Goal: Task Accomplishment & Management: Use online tool/utility

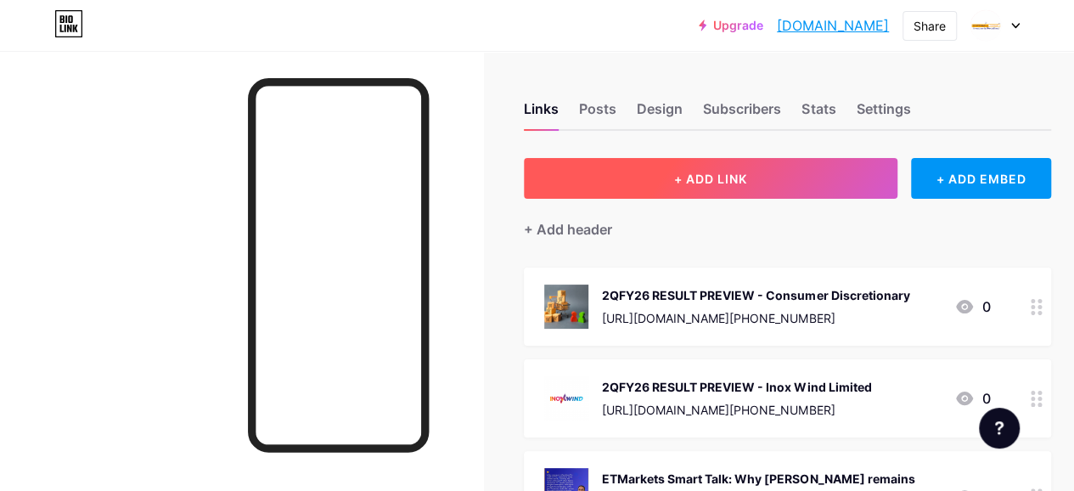
click at [673, 172] on button "+ ADD LINK" at bounding box center [711, 178] width 374 height 41
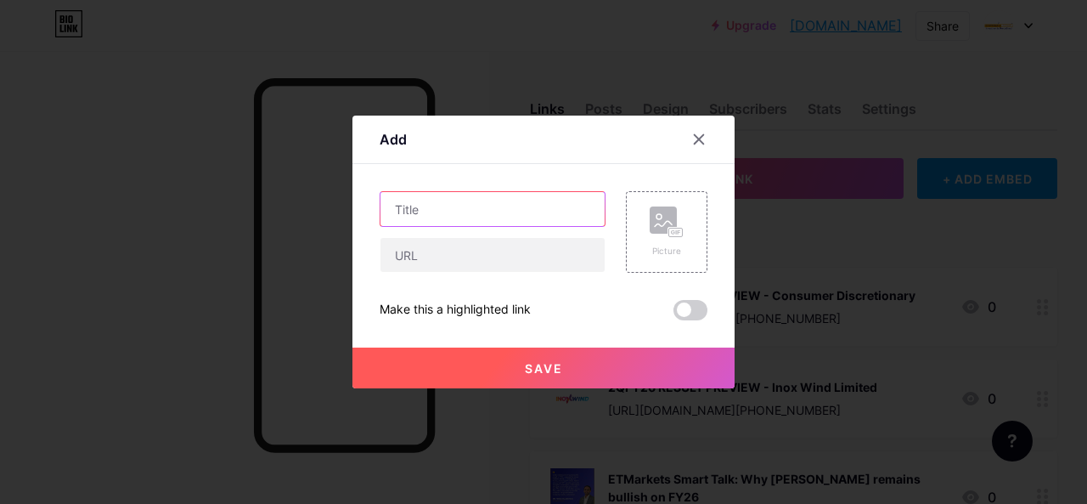
click at [417, 211] on input "text" at bounding box center [492, 209] width 224 height 34
paste input "MONTHLY BUSINESS TRACKER"
paste input "Life Insurance Monthly Business – [DATE]"
type input "MONTHLY BUSINESS TRACKER - Life Insurance Monthly Business – [DATE]"
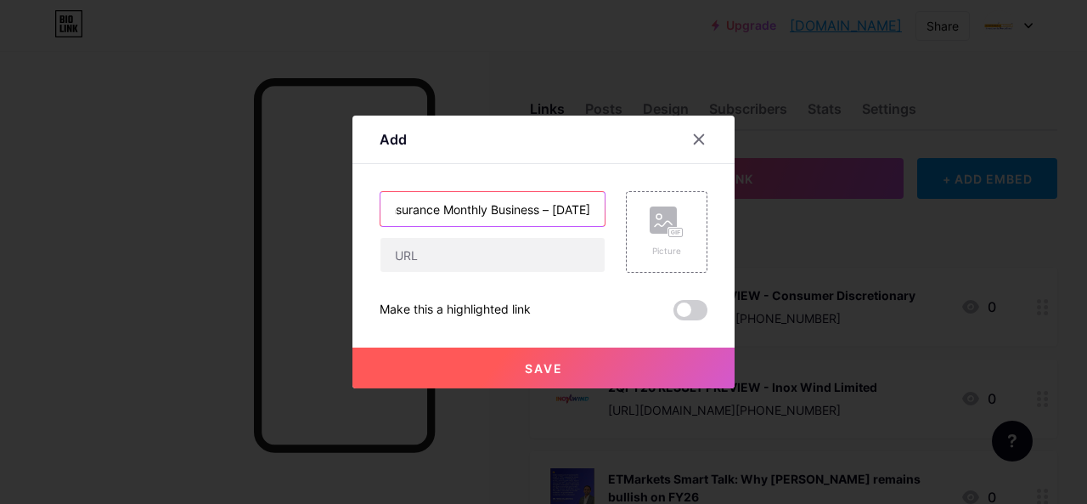
scroll to position [0, 0]
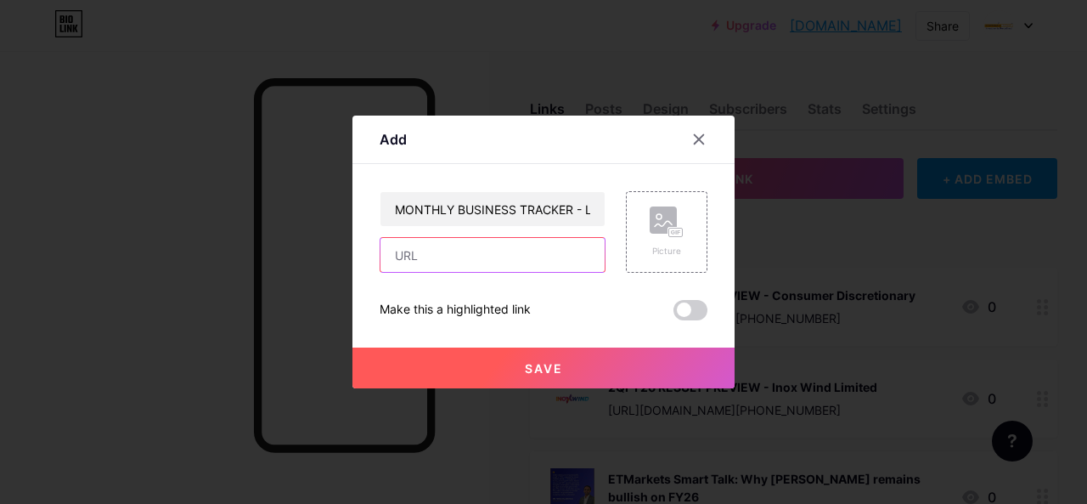
click at [440, 264] on input "text" at bounding box center [492, 255] width 224 height 34
paste input "[URL][DOMAIN_NAME][DATE]"
type input "[URL][DOMAIN_NAME][DATE]"
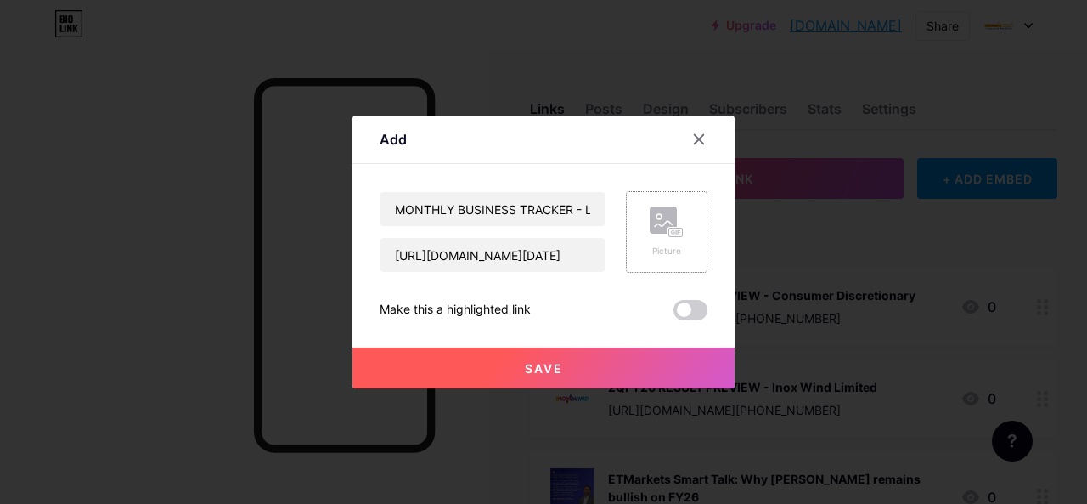
click at [696, 234] on div "Picture" at bounding box center [667, 232] width 82 height 82
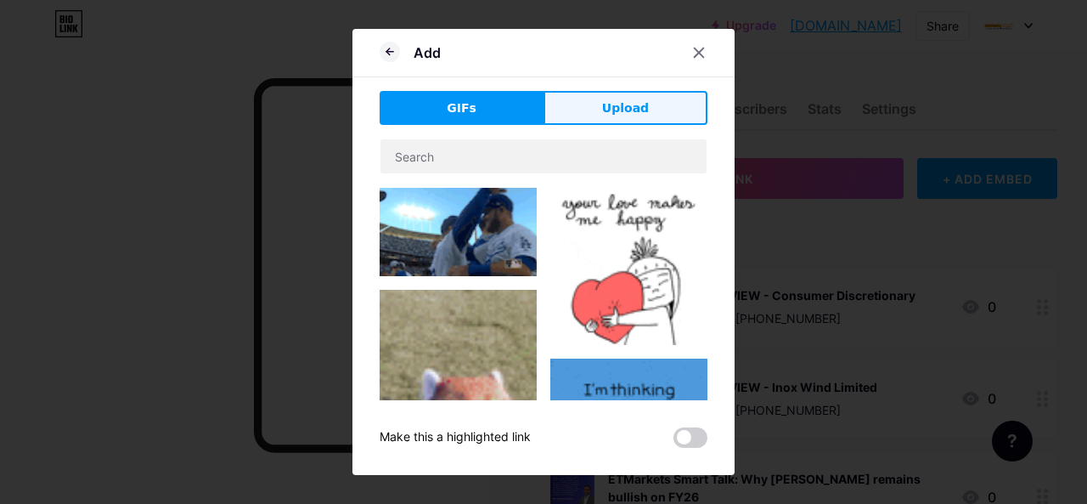
click at [614, 105] on span "Upload" at bounding box center [625, 108] width 47 height 18
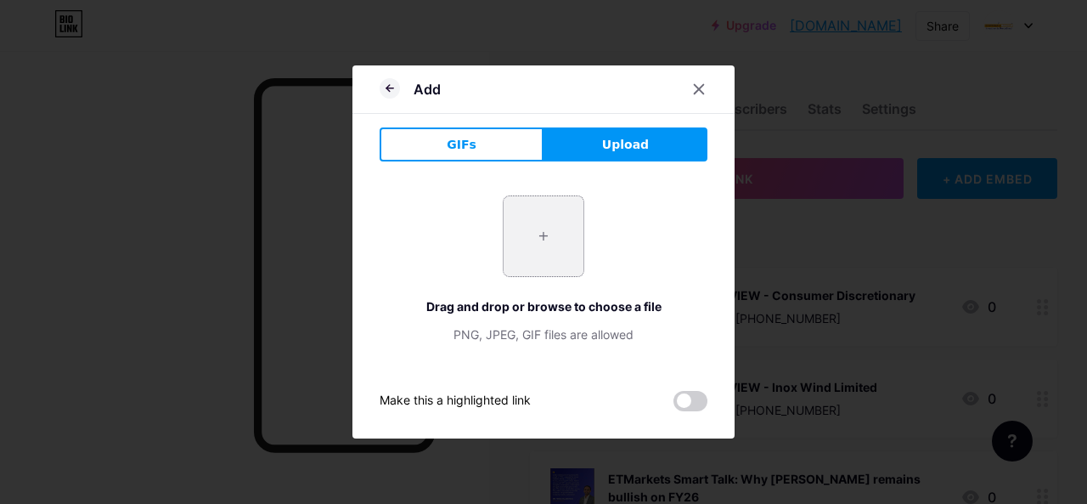
click at [546, 235] on input "file" at bounding box center [544, 236] width 80 height 80
type input "C:\fakepath\life-insurance-.jpg"
click at [708, 84] on div at bounding box center [699, 89] width 31 height 31
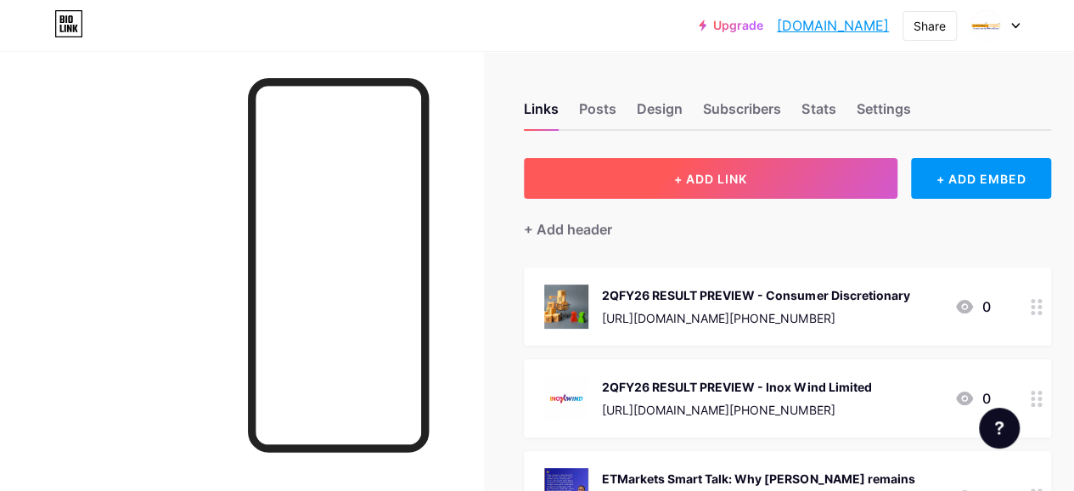
click at [667, 182] on button "+ ADD LINK" at bounding box center [711, 178] width 374 height 41
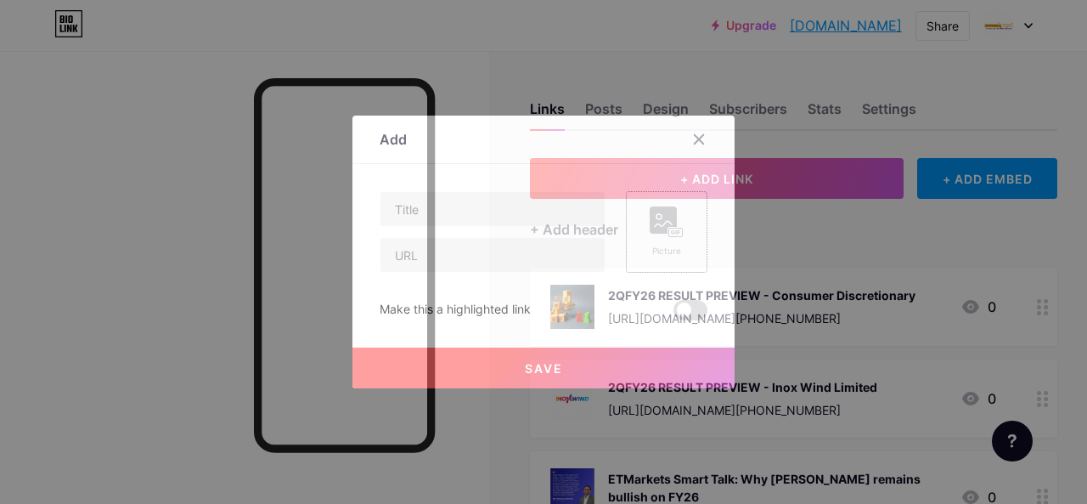
click at [671, 235] on rect at bounding box center [676, 232] width 14 height 8
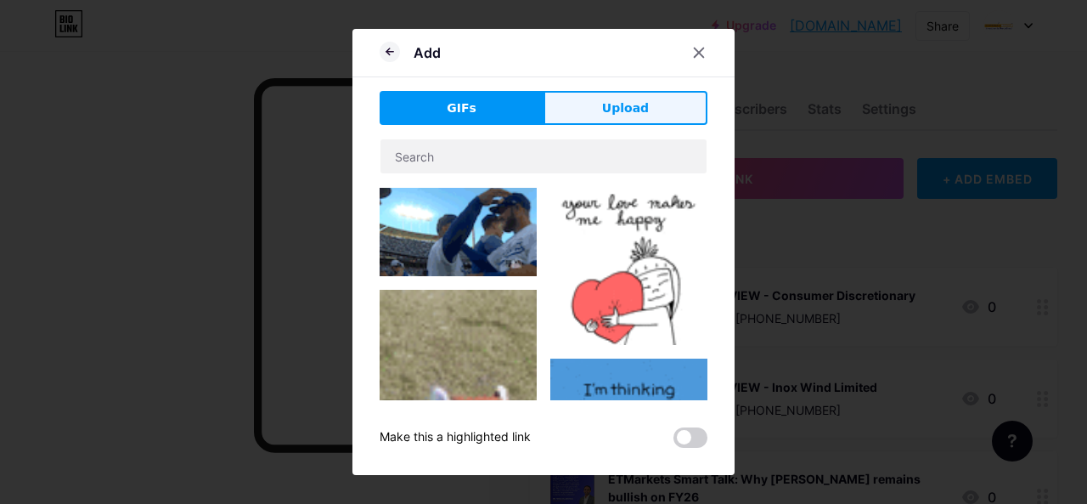
click at [622, 117] on button "Upload" at bounding box center [625, 108] width 164 height 34
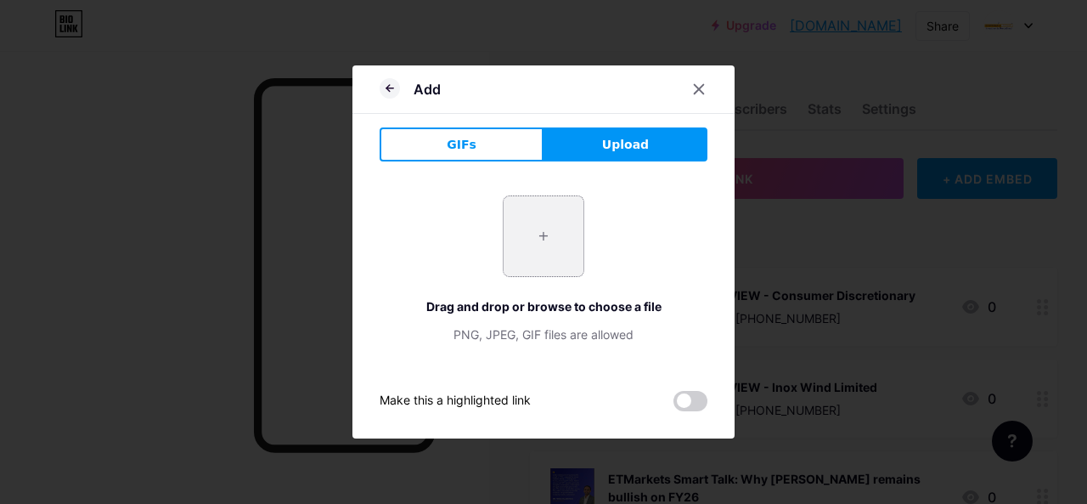
click at [530, 244] on input "file" at bounding box center [544, 236] width 80 height 80
type input "C:\fakepath\life-insurance-.jpg"
click at [701, 92] on icon at bounding box center [699, 89] width 14 height 14
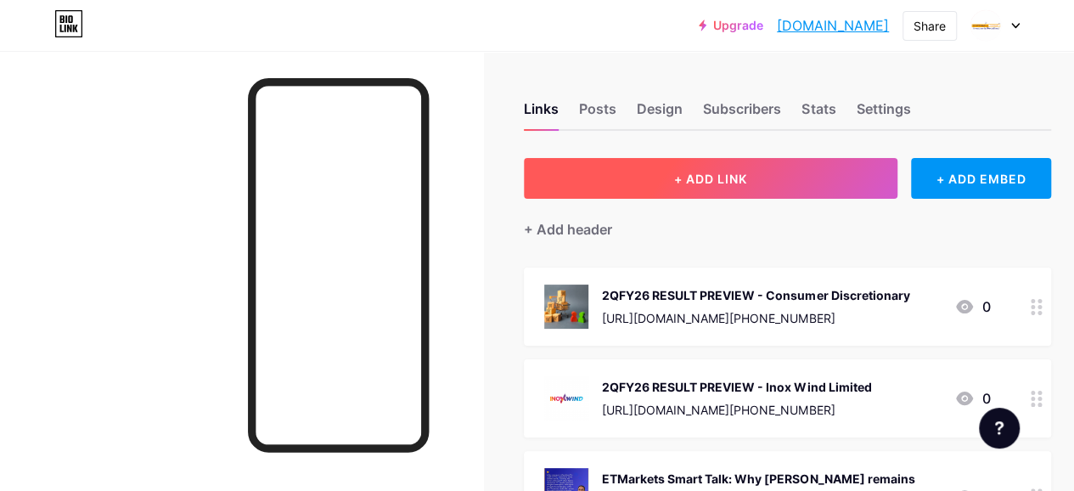
click at [625, 179] on button "+ ADD LINK" at bounding box center [711, 178] width 374 height 41
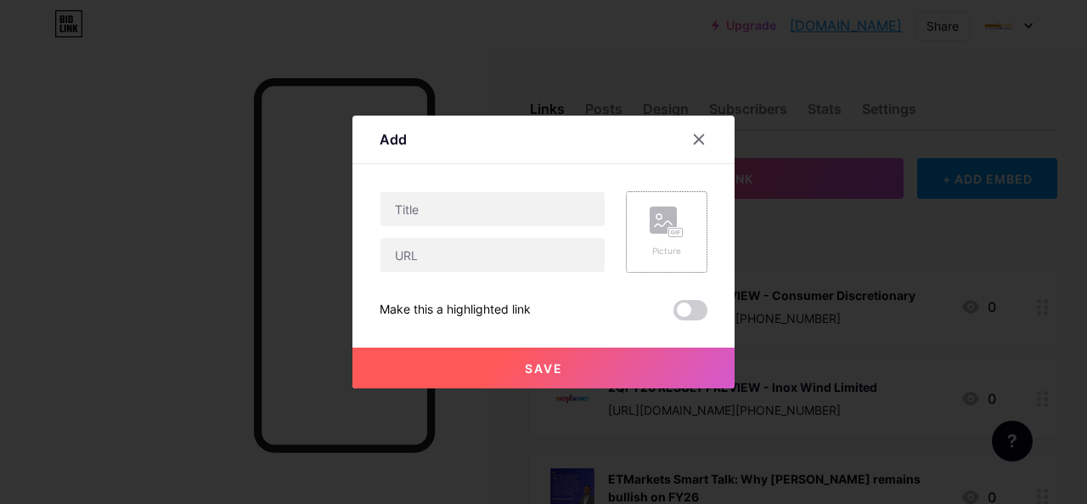
click at [672, 231] on icon at bounding box center [673, 232] width 4 height 4
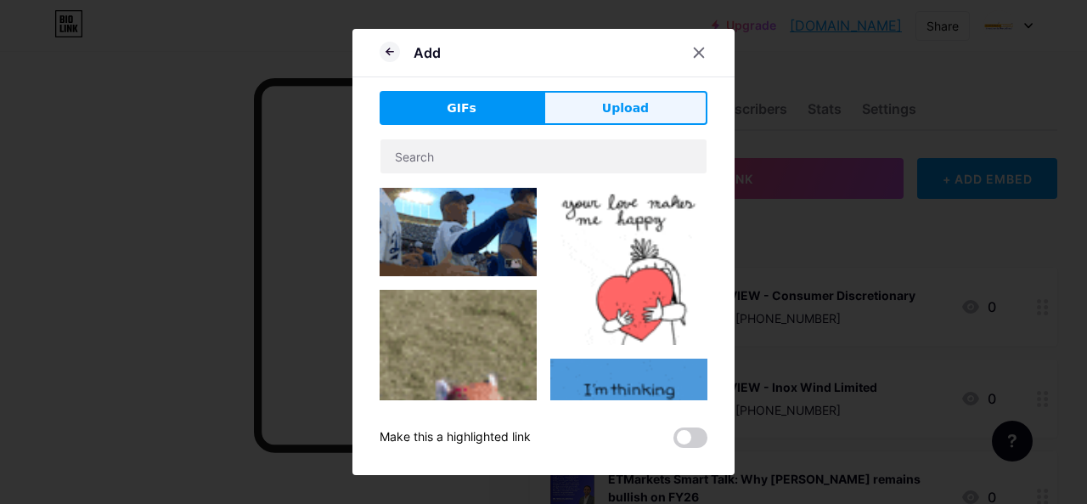
click at [623, 94] on button "Upload" at bounding box center [625, 108] width 164 height 34
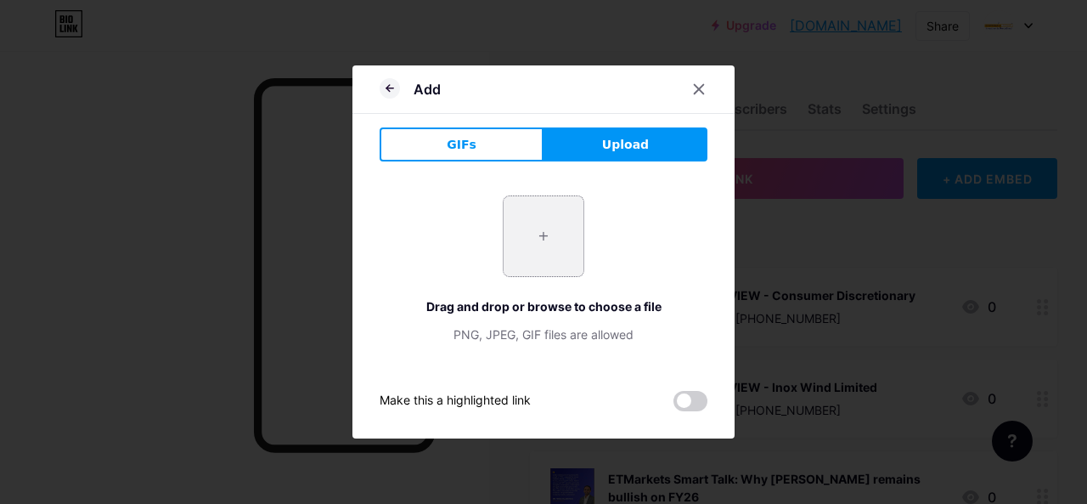
click at [534, 219] on input "file" at bounding box center [544, 236] width 80 height 80
type input "C:\fakepath\life-insurance-.jpg"
drag, startPoint x: 698, startPoint y: 90, endPoint x: 669, endPoint y: 128, distance: 47.9
click at [699, 89] on icon at bounding box center [699, 89] width 9 height 9
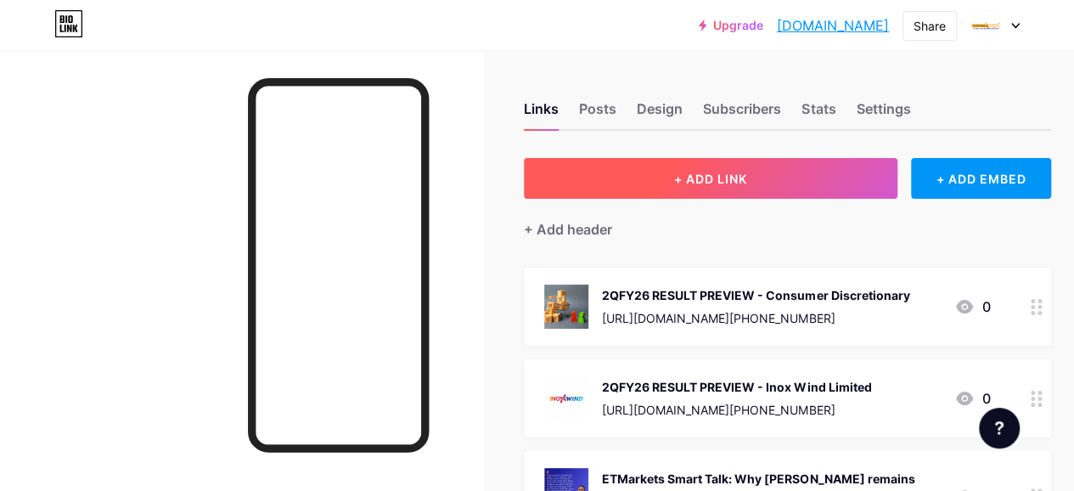
click at [671, 177] on button "+ ADD LINK" at bounding box center [711, 178] width 374 height 41
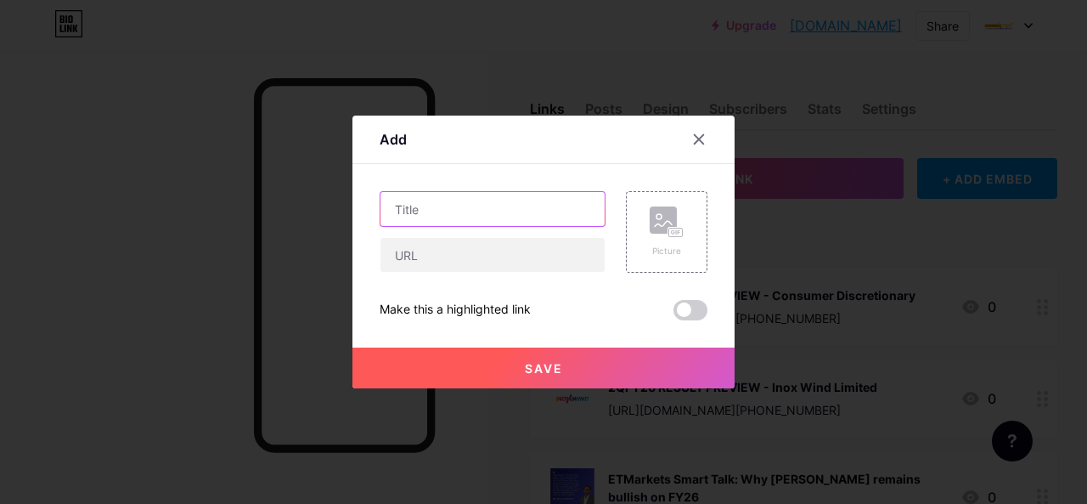
click at [446, 215] on input "text" at bounding box center [492, 209] width 224 height 34
paste input "CHANNEL CHECK"
paste input "Consumer Discretionary"
type input "CHANNEL CHECK - Consumer Discretionary"
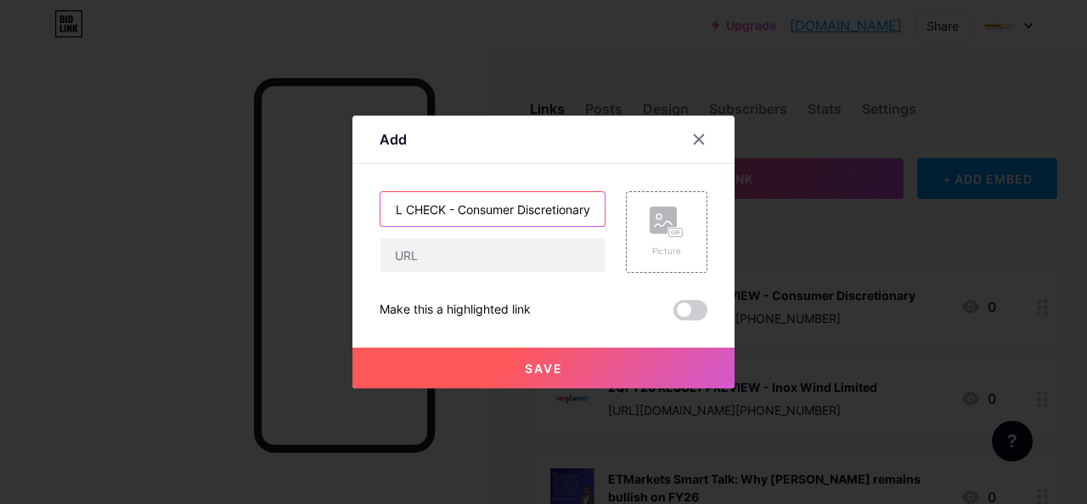
scroll to position [0, 0]
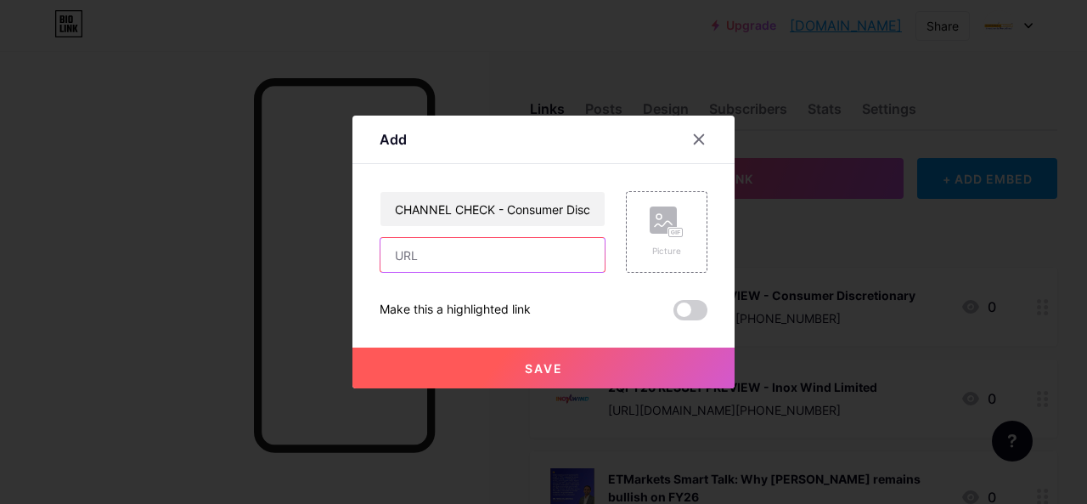
click at [466, 247] on input "text" at bounding box center [492, 255] width 224 height 34
paste input "[URL][DOMAIN_NAME][PHONE_NUMBER]"
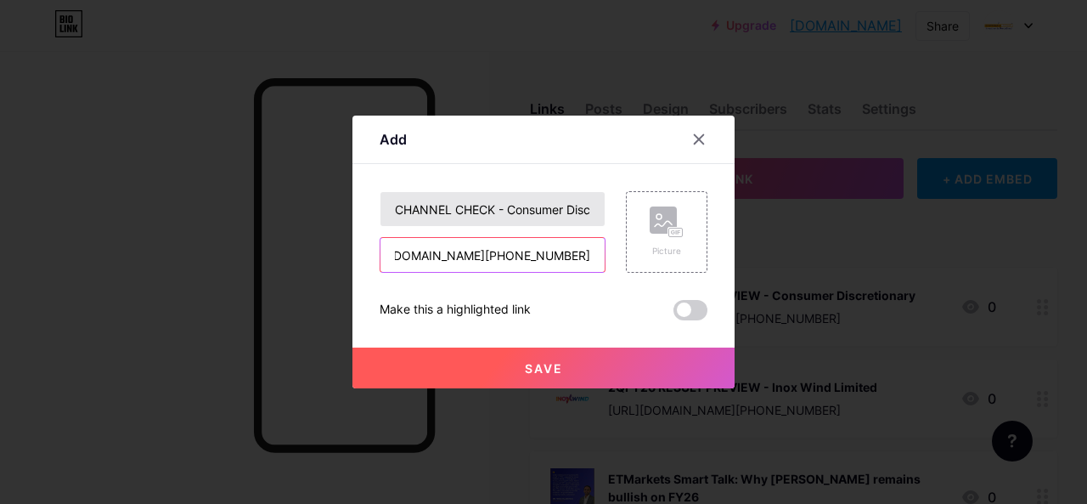
type input "[URL][DOMAIN_NAME][PHONE_NUMBER]"
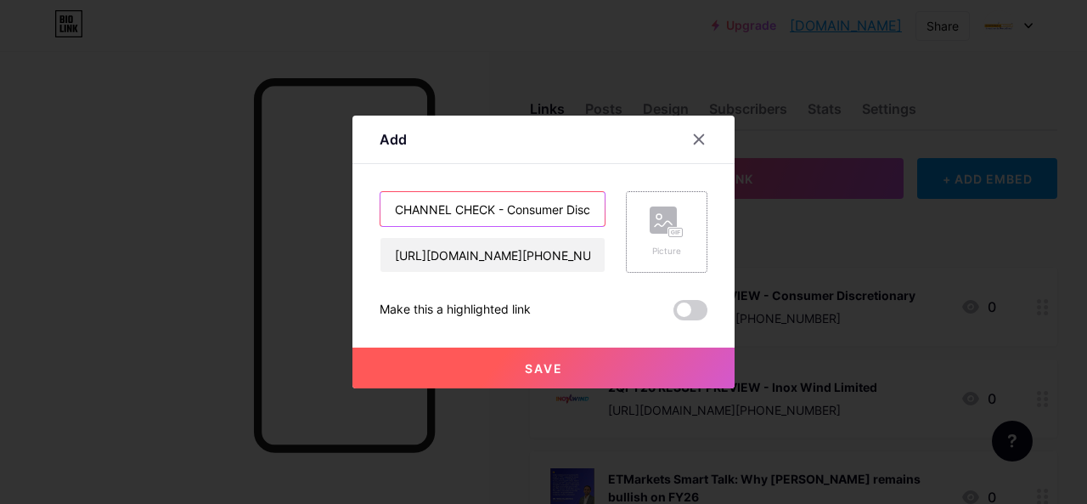
scroll to position [0, 53]
drag, startPoint x: 509, startPoint y: 209, endPoint x: 645, endPoint y: 208, distance: 136.7
click at [645, 208] on div "CHANNEL CHECK - Consumer Discretionary [URL][DOMAIN_NAME][PHONE_NUMBER] Picture" at bounding box center [544, 232] width 328 height 82
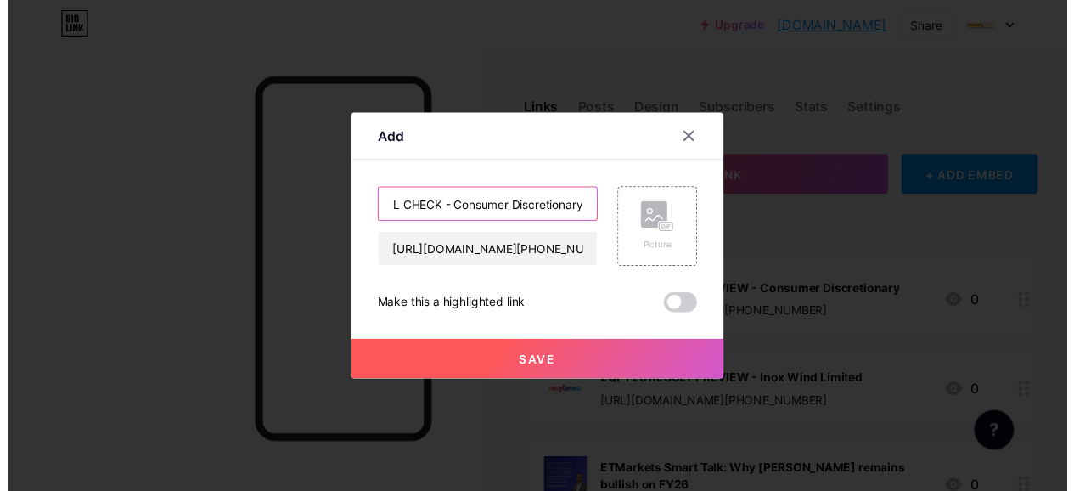
scroll to position [0, 0]
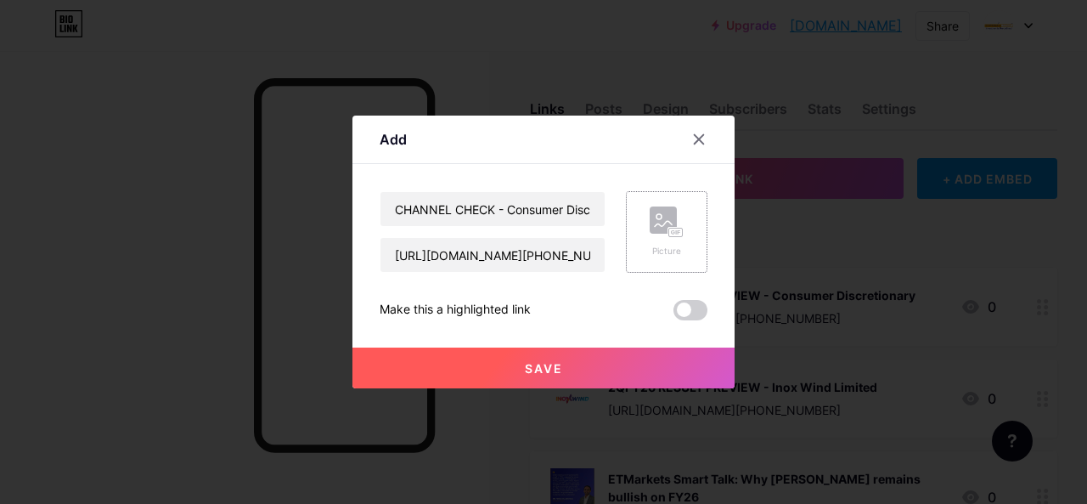
click at [661, 232] on rect at bounding box center [663, 219] width 27 height 27
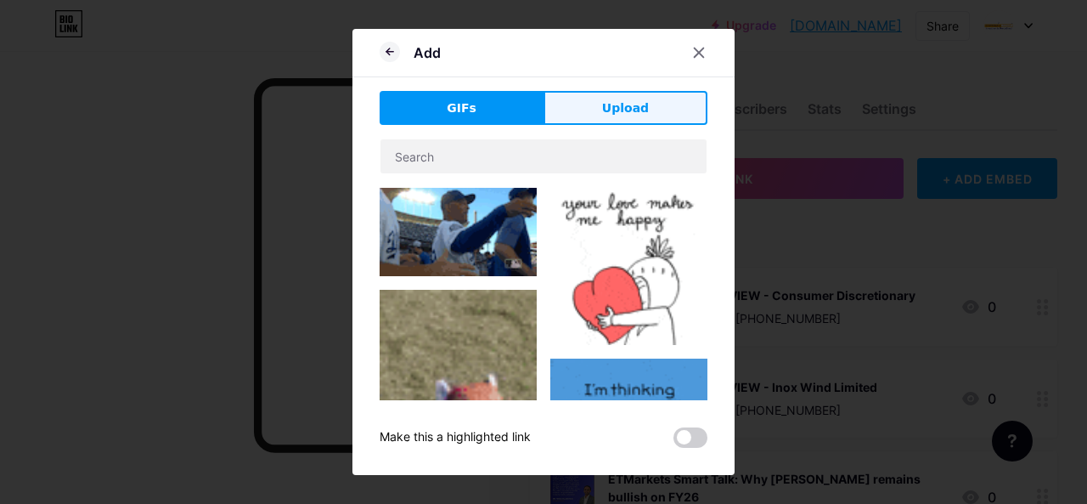
click at [628, 104] on span "Upload" at bounding box center [625, 108] width 47 height 18
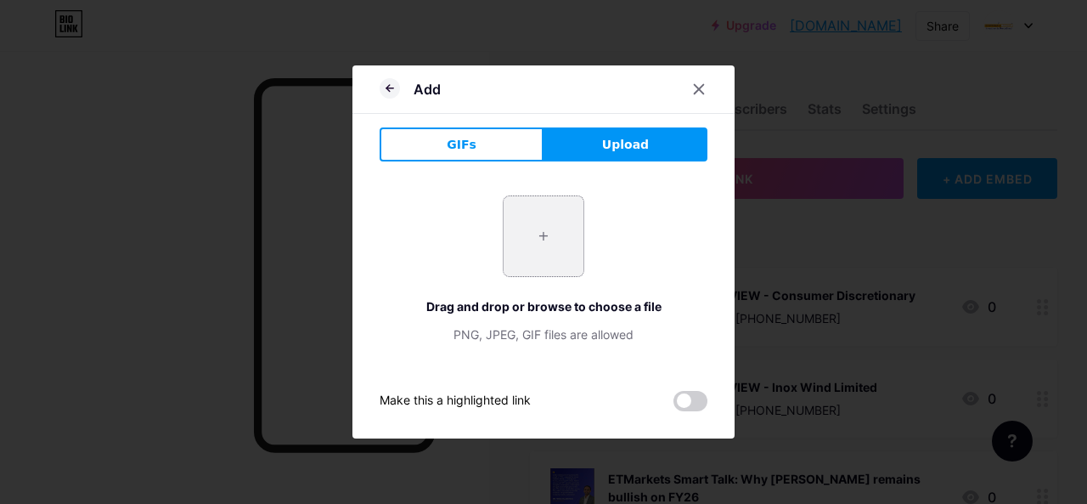
click at [557, 210] on input "file" at bounding box center [544, 236] width 80 height 80
type input "C:\fakepath\hands-holding-small-shopping-carts.jpg"
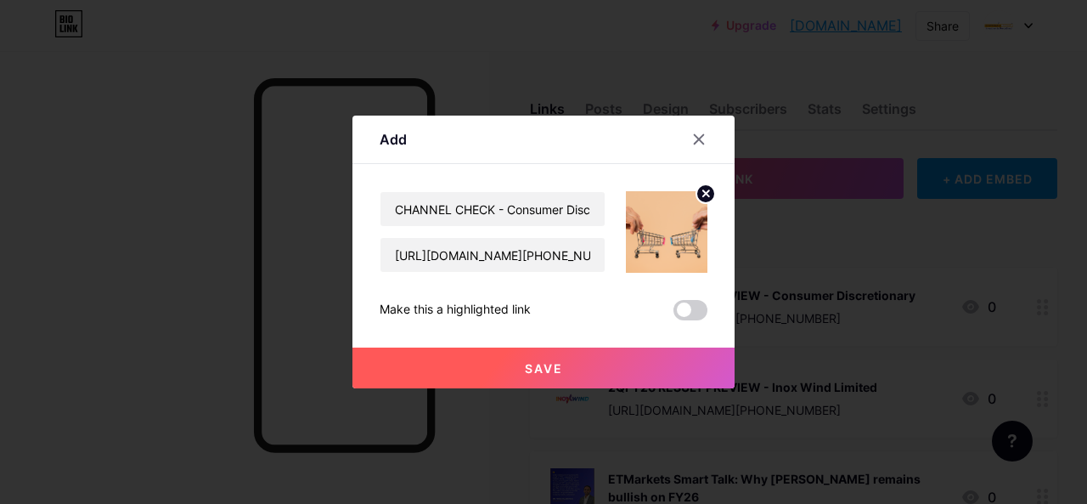
click at [588, 376] on button "Save" at bounding box center [543, 367] width 382 height 41
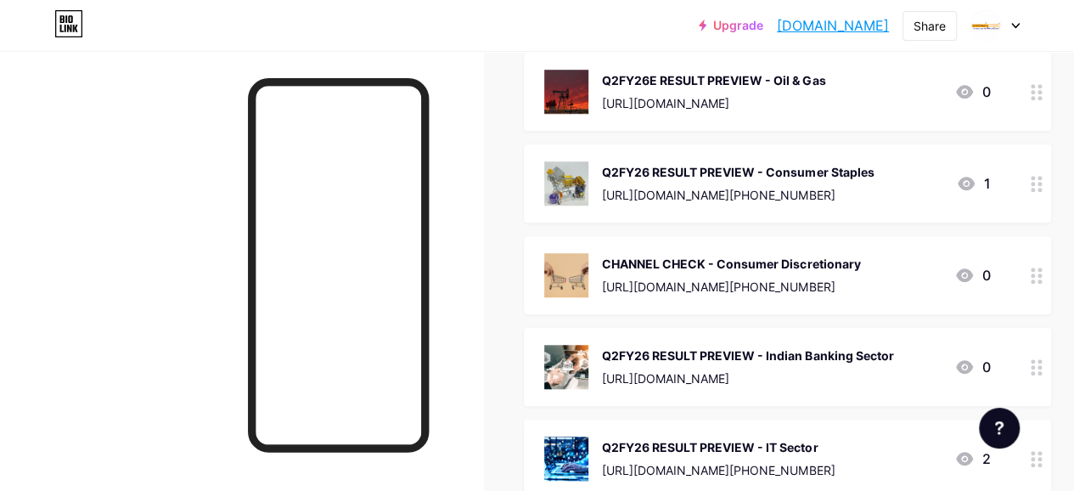
scroll to position [764, 0]
